Goal: Navigation & Orientation: Find specific page/section

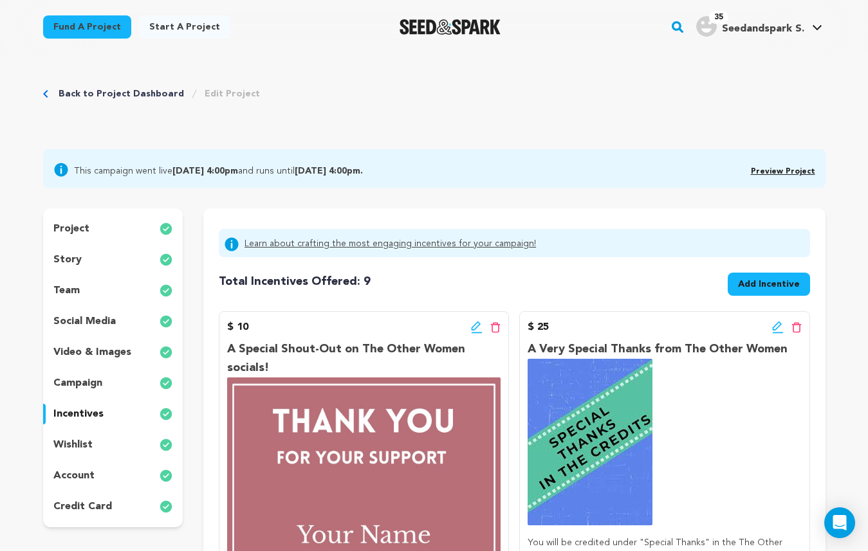
scroll to position [1729, 0]
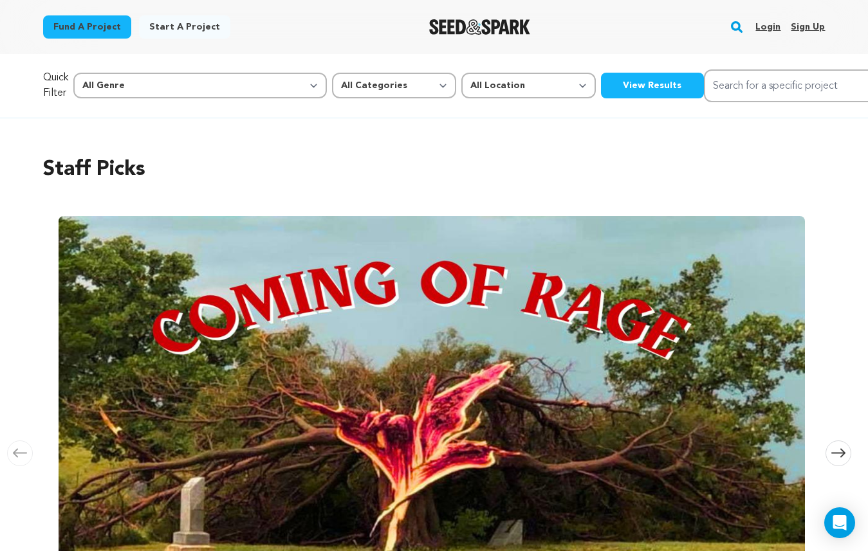
click at [771, 21] on link "Login" at bounding box center [767, 27] width 25 height 21
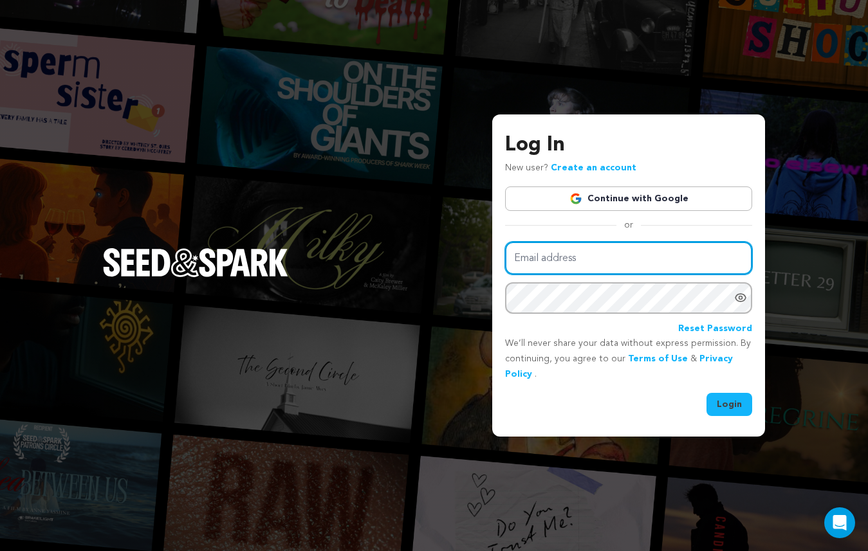
type input "[EMAIL_ADDRESS][DOMAIN_NAME]"
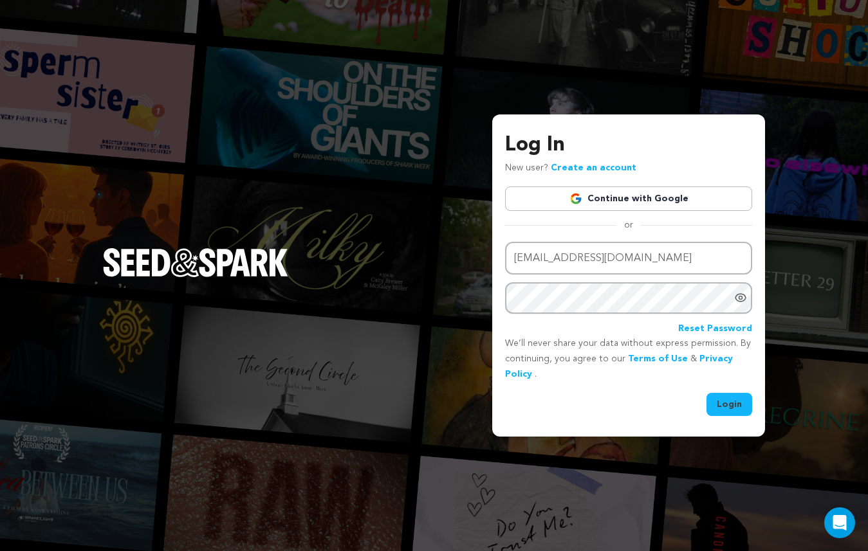
click at [734, 399] on button "Login" at bounding box center [729, 404] width 46 height 23
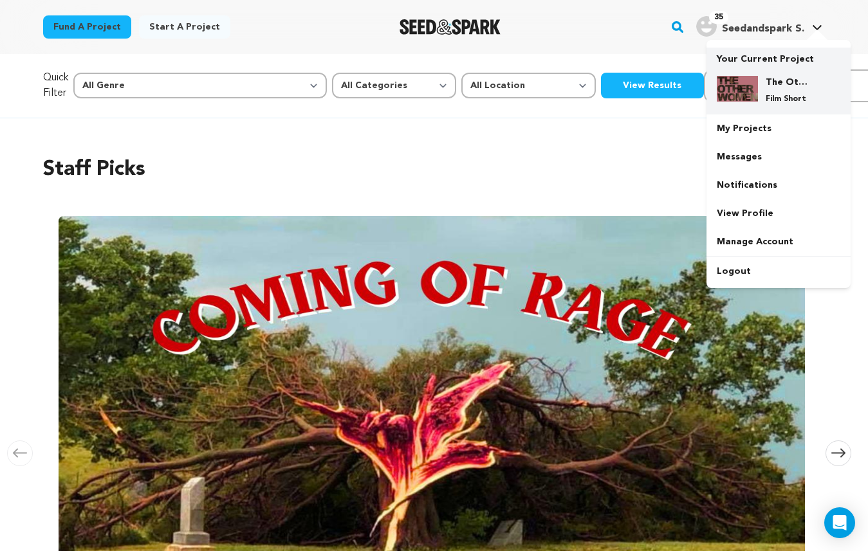
click at [758, 86] on div "The Other Women Film Short" at bounding box center [789, 90] width 62 height 28
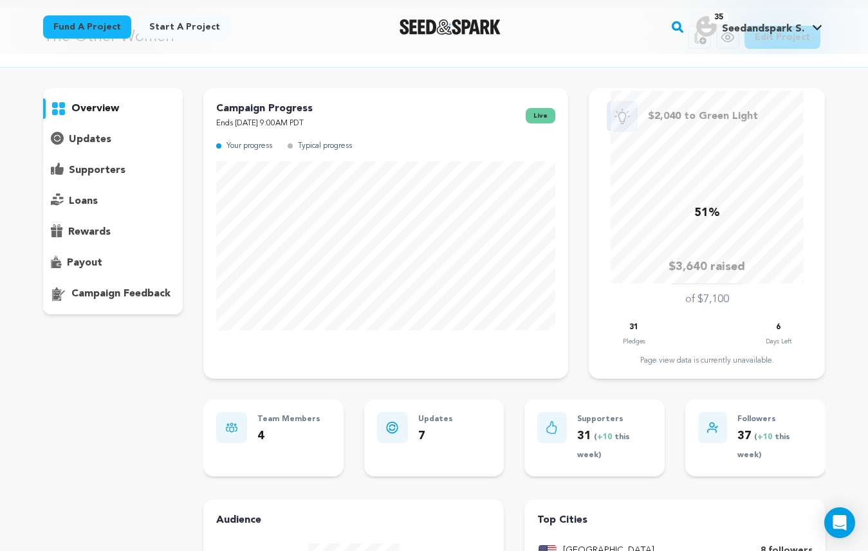
scroll to position [48, 0]
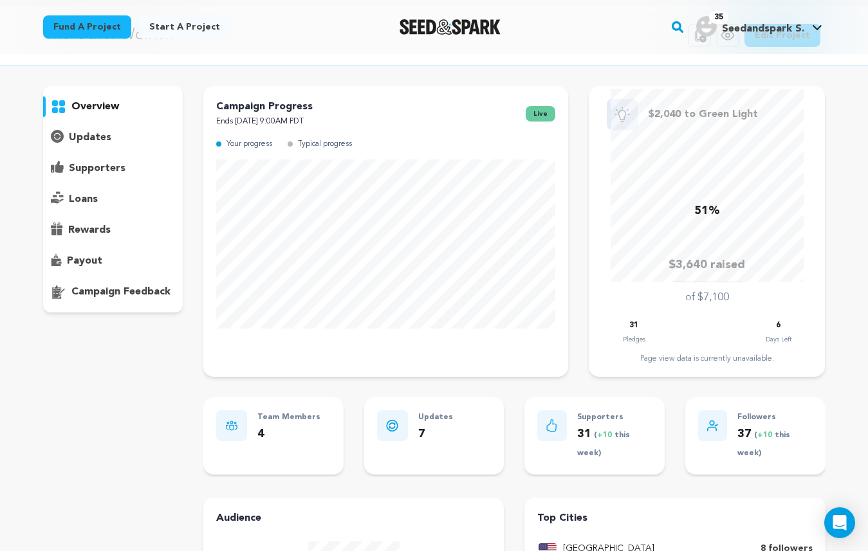
click at [103, 169] on p "supporters" at bounding box center [97, 168] width 57 height 15
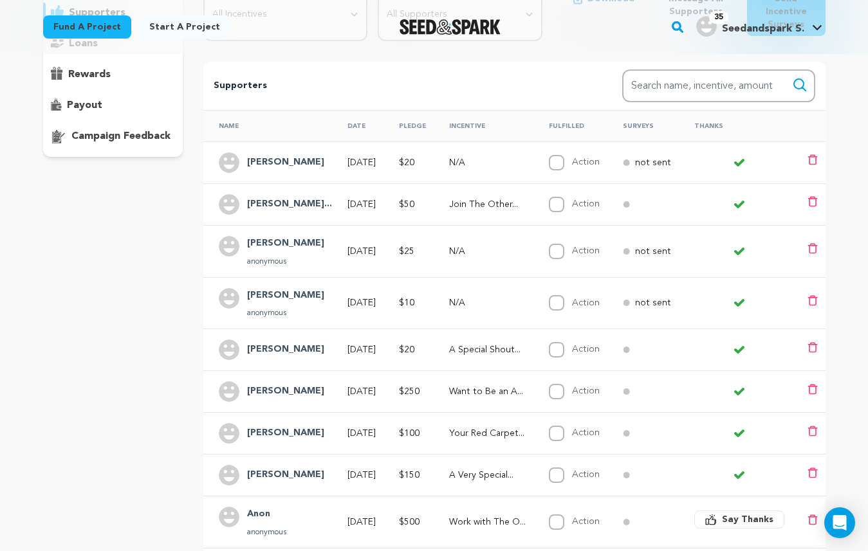
scroll to position [207, 0]
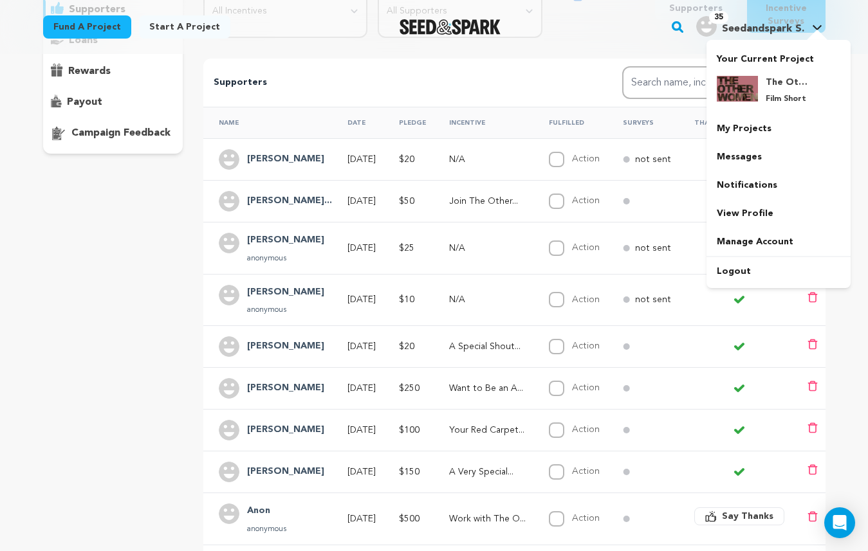
click at [754, 33] on span "Seedandspark S." at bounding box center [763, 29] width 82 height 10
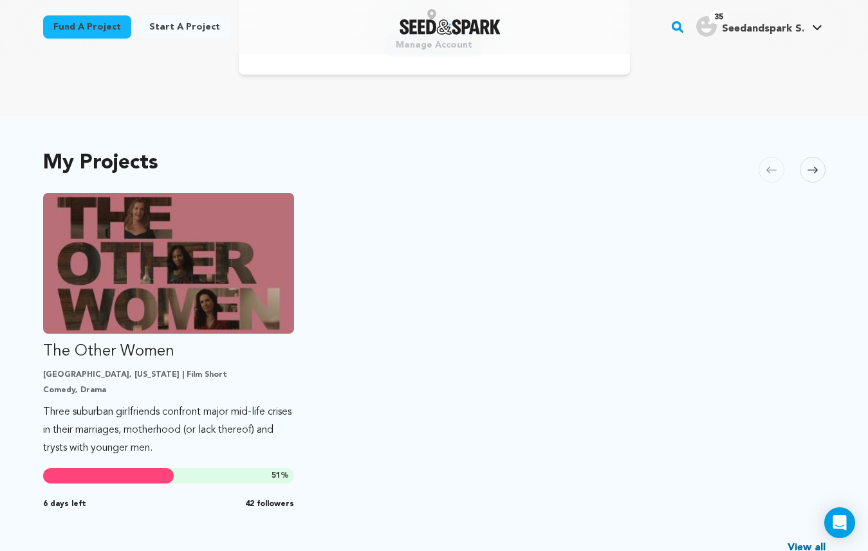
scroll to position [215, 0]
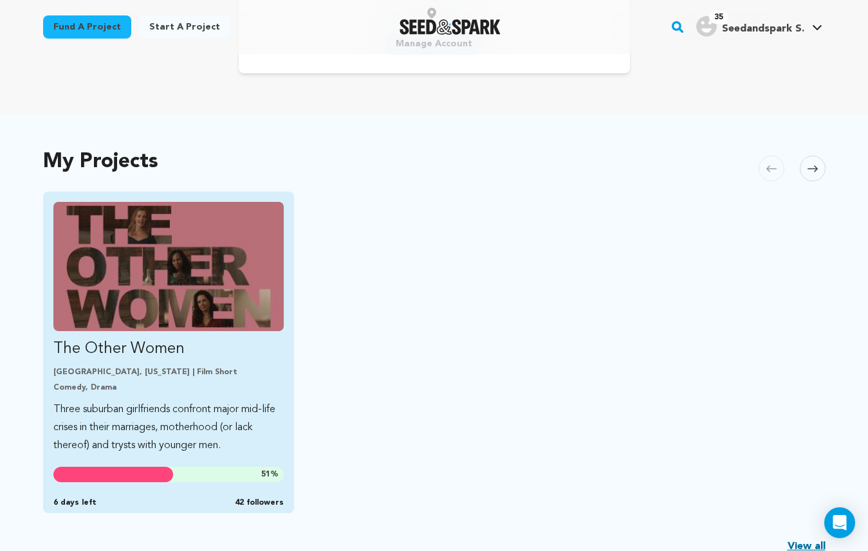
click at [145, 339] on p "The Other Women" at bounding box center [168, 349] width 231 height 21
